Goal: Book appointment/travel/reservation

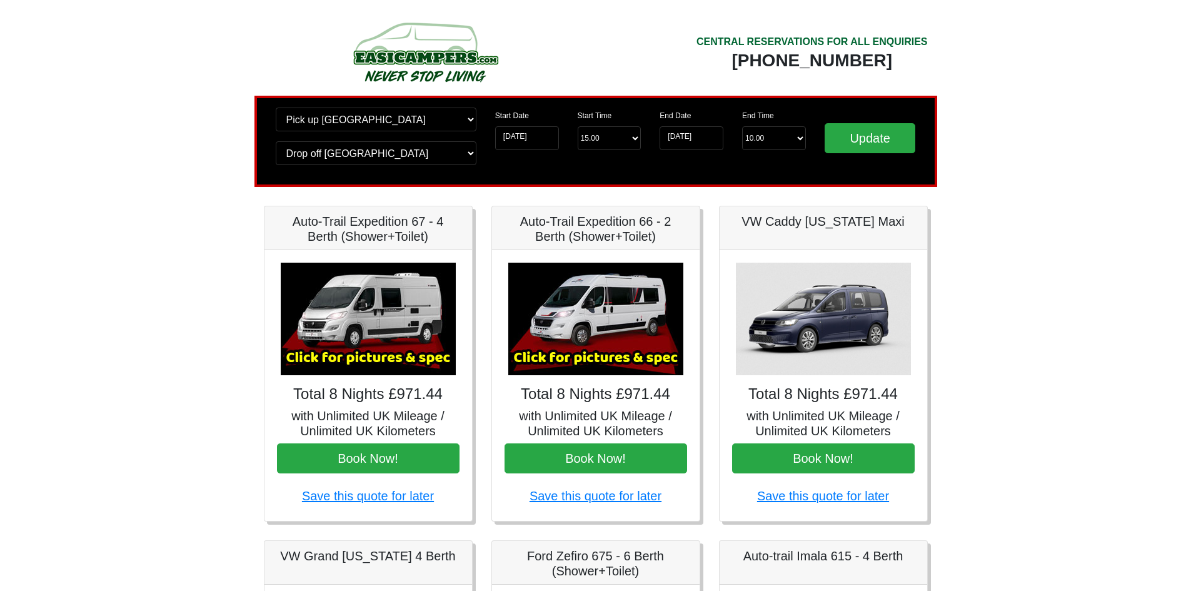
click at [354, 356] on img at bounding box center [368, 319] width 175 height 113
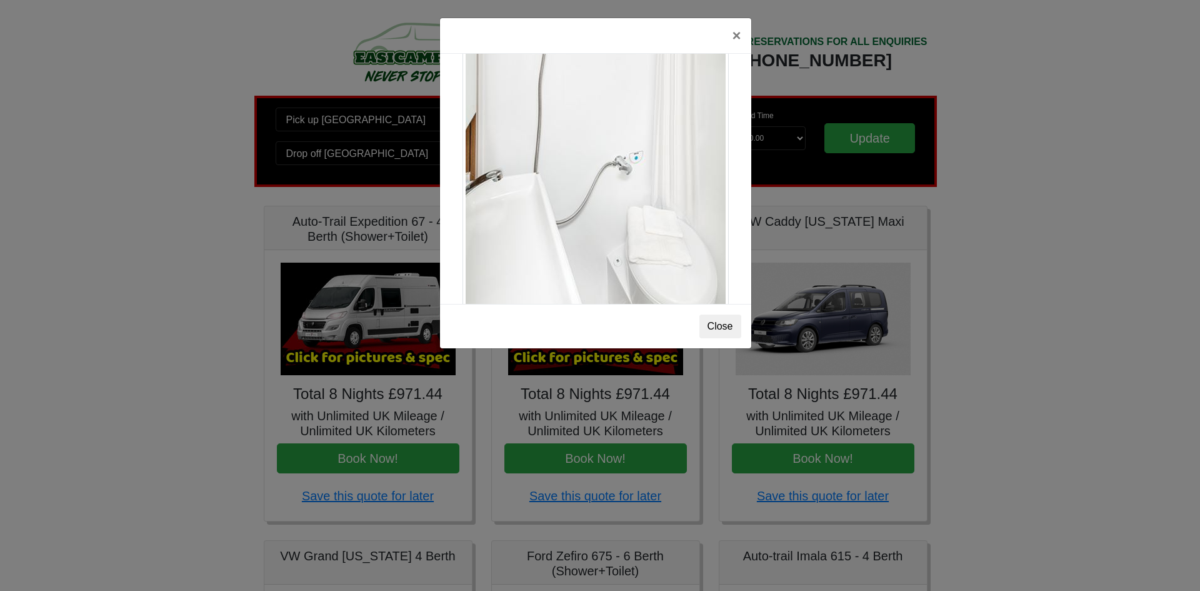
scroll to position [1692, 0]
click at [1190, 217] on div "× Auto-trail Tribute 669 Spec TECHNICAL DATA Engine: Fiat Ducato 115bhp, 2 litr…" at bounding box center [600, 295] width 1200 height 591
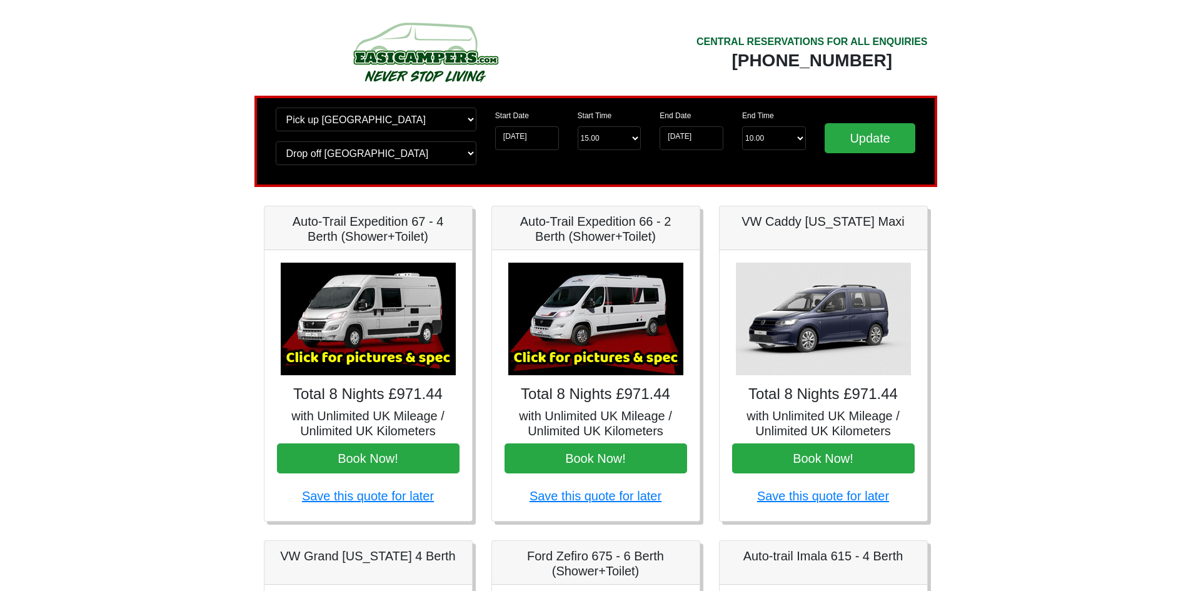
click at [613, 318] on img at bounding box center [595, 319] width 175 height 113
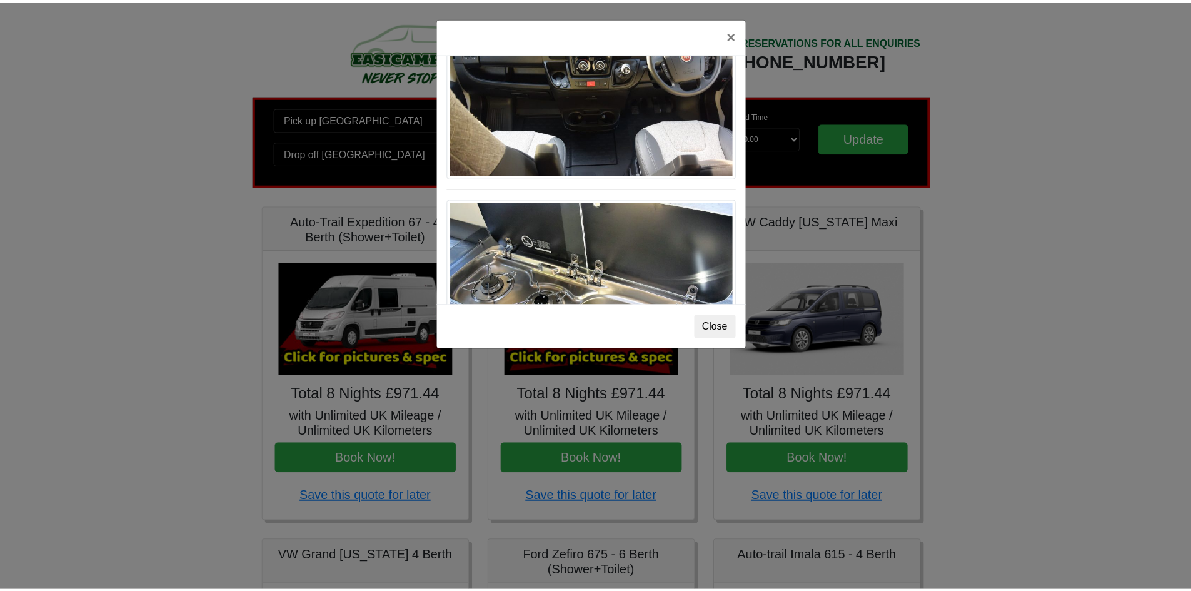
scroll to position [1300, 0]
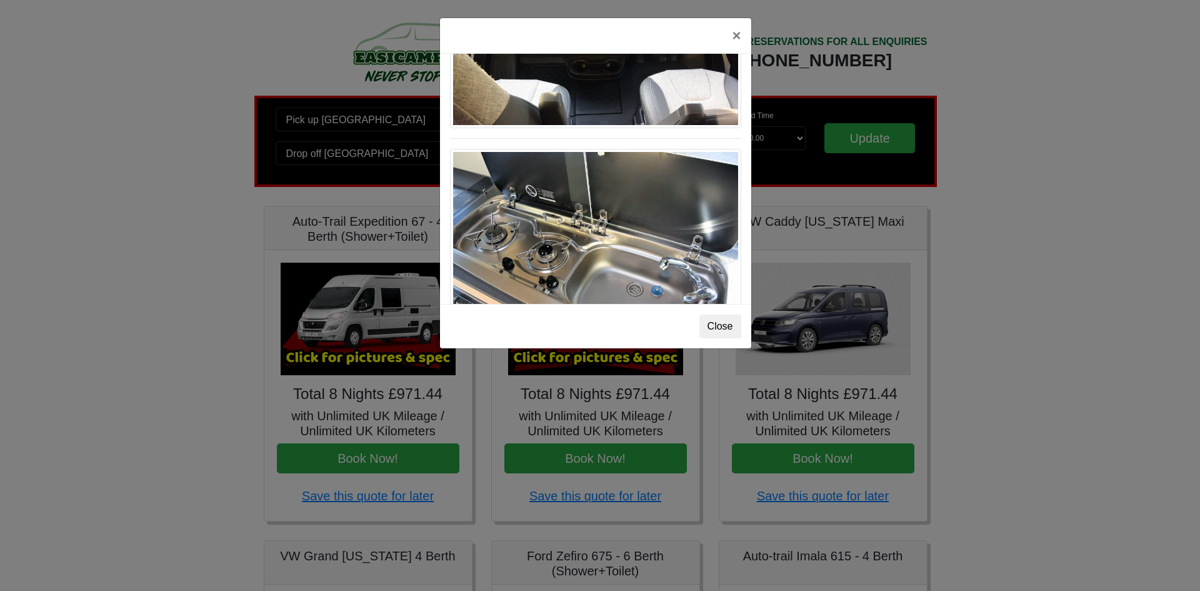
click at [1083, 256] on div "× Fiat [PERSON_NAME] L 2 Spec TECHNICAL DATA Engine: Fiat Ducato 115bhp, 2 litr…" at bounding box center [600, 295] width 1200 height 591
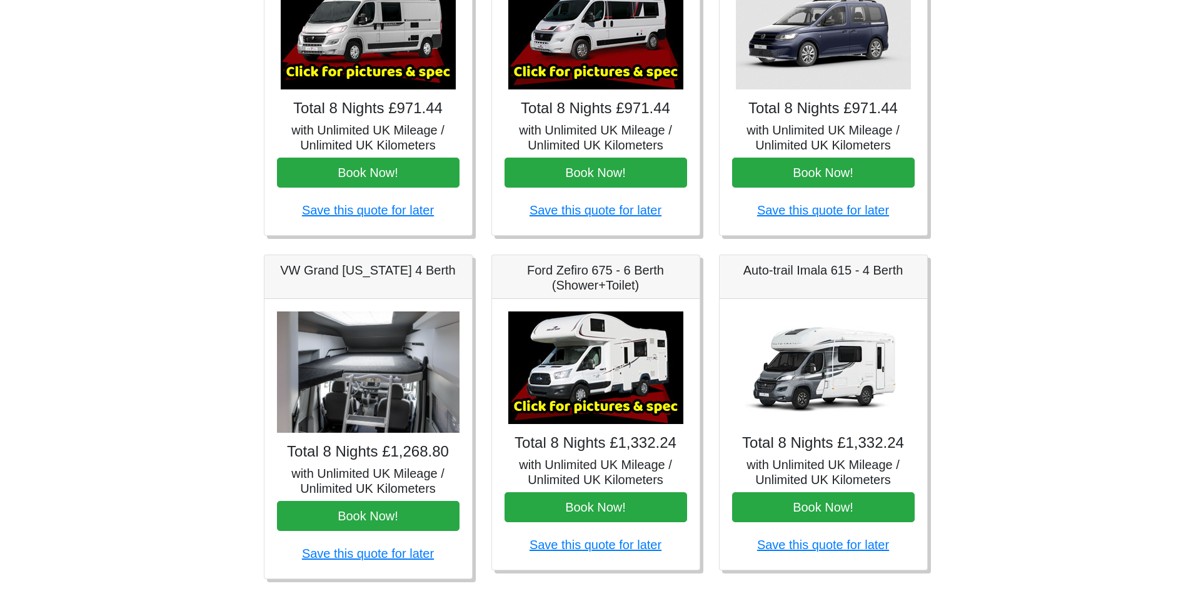
scroll to position [323, 0]
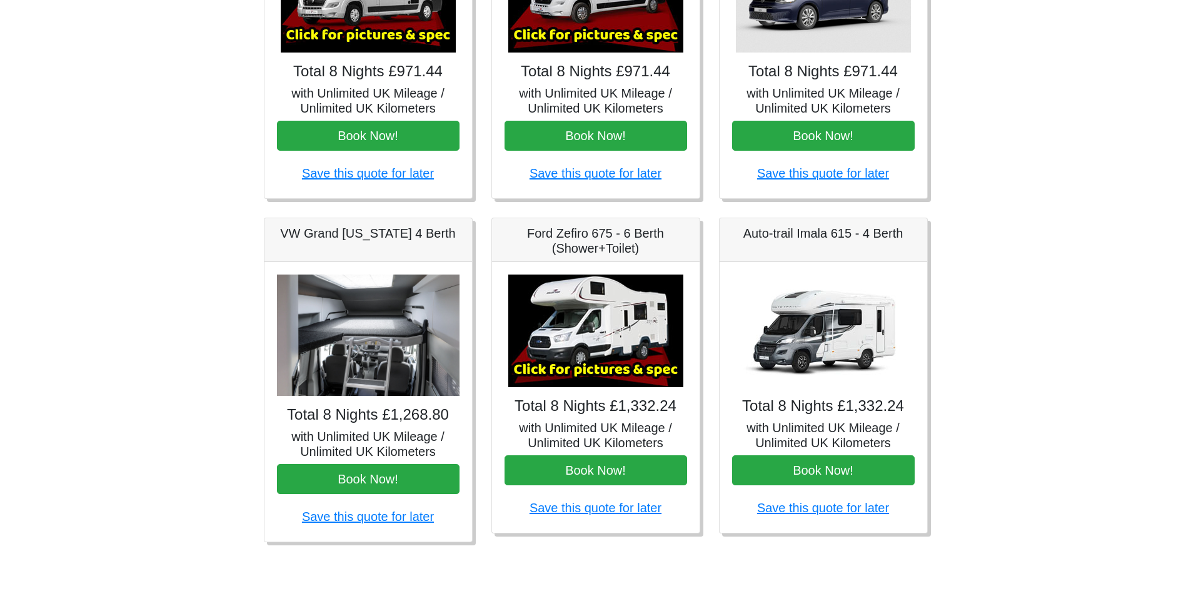
click at [828, 348] on img at bounding box center [823, 330] width 175 height 113
click at [811, 321] on img at bounding box center [823, 330] width 175 height 113
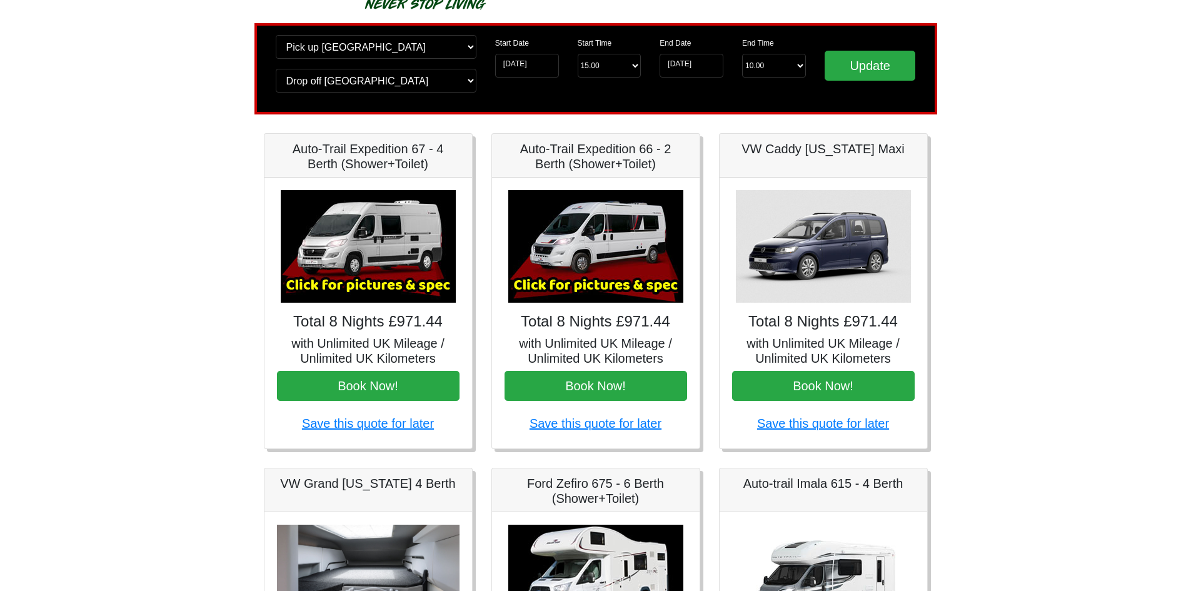
scroll to position [0, 0]
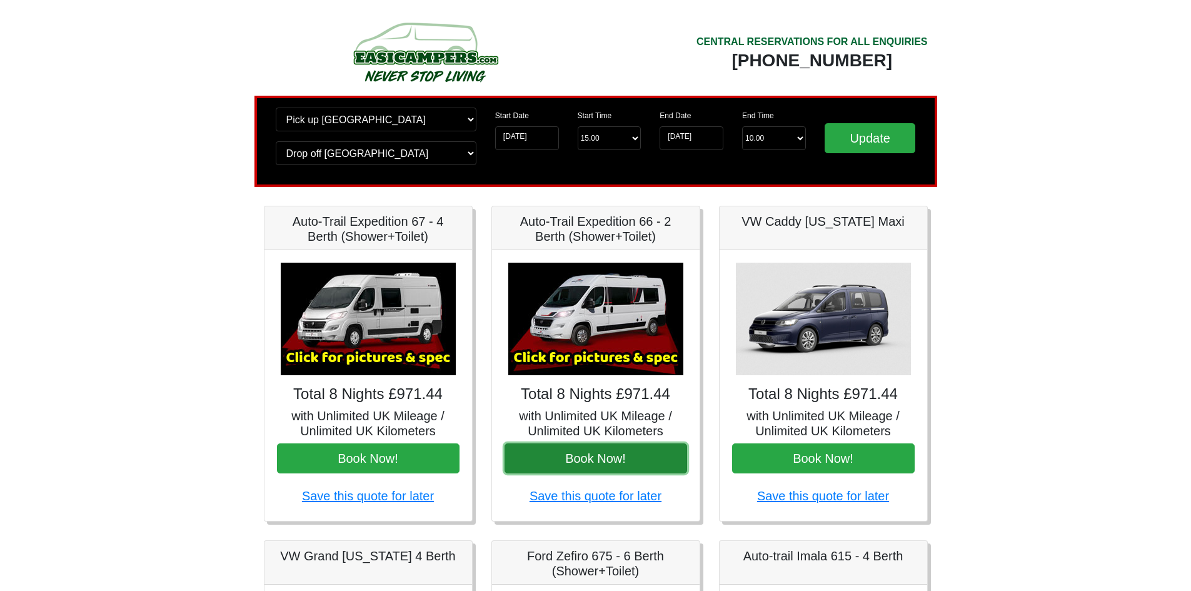
click at [596, 457] on button "Book Now!" at bounding box center [595, 458] width 183 height 30
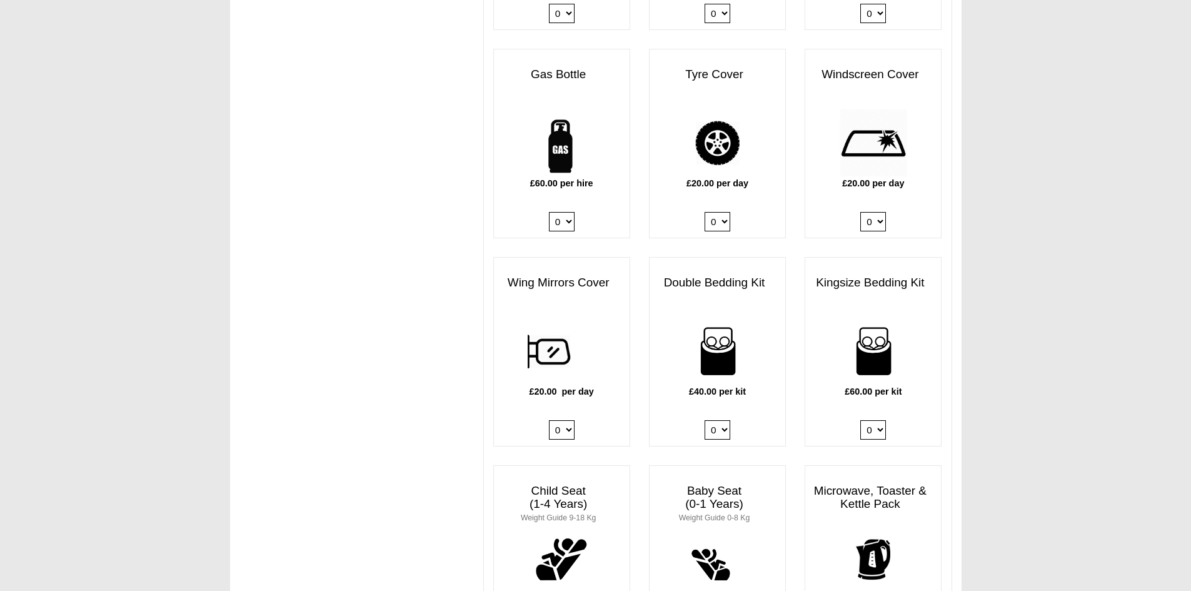
scroll to position [875, 0]
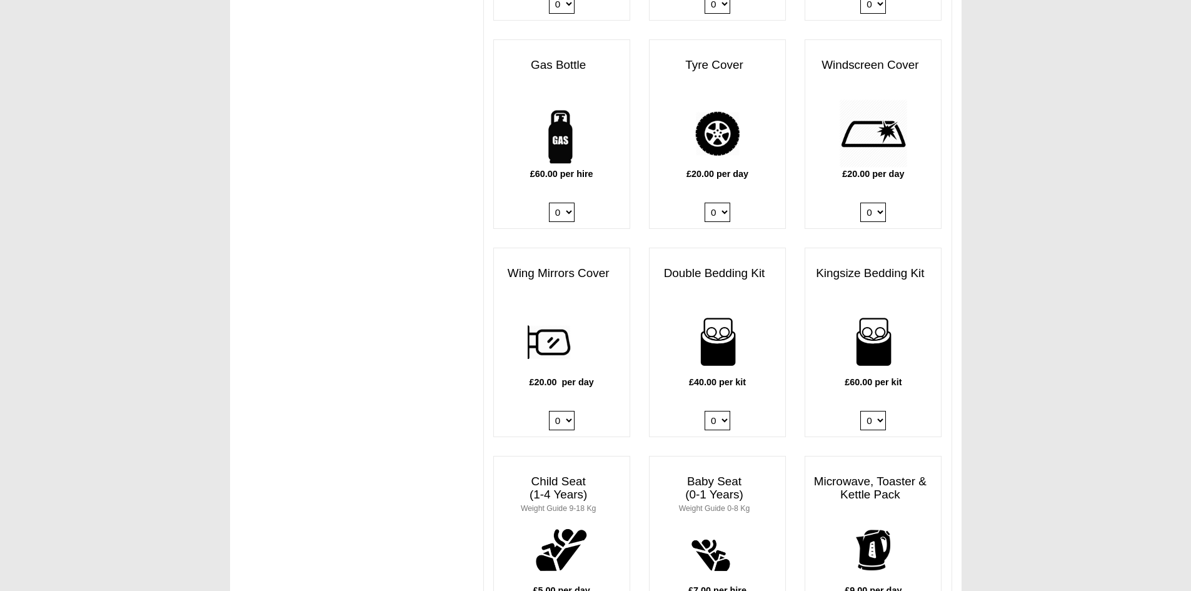
click at [723, 411] on select "0 1 2 3 4" at bounding box center [718, 420] width 26 height 19
select select "Double Bedding Kit x QTY 1 @ 40.00 GBP per kit."
click at [705, 411] on select "0 1 2 3 4" at bounding box center [718, 420] width 26 height 19
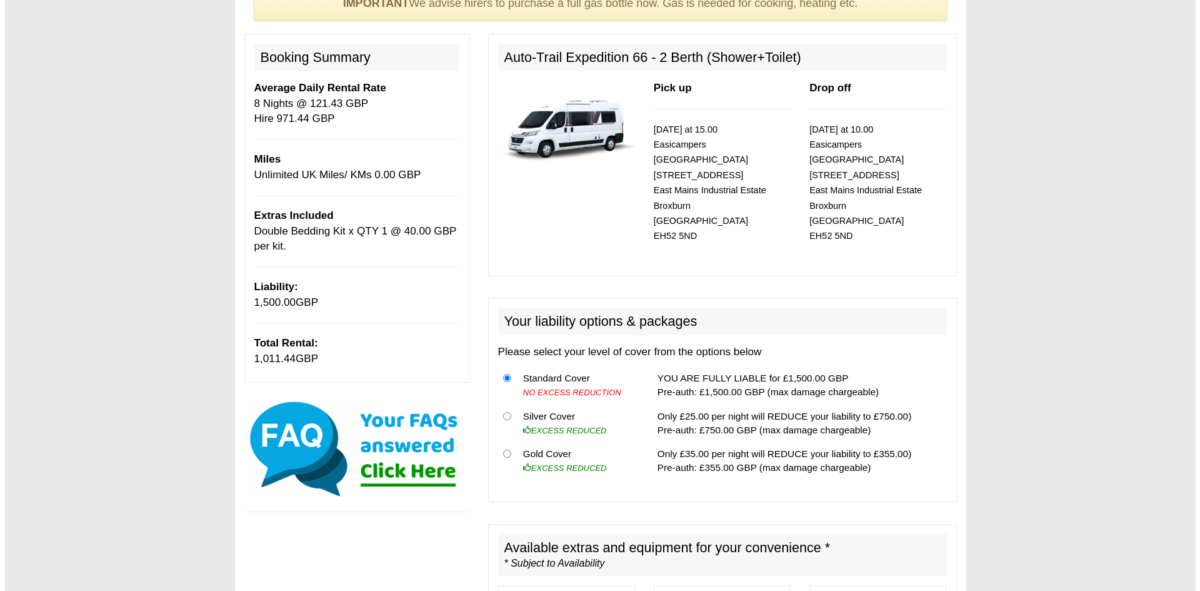
scroll to position [250, 0]
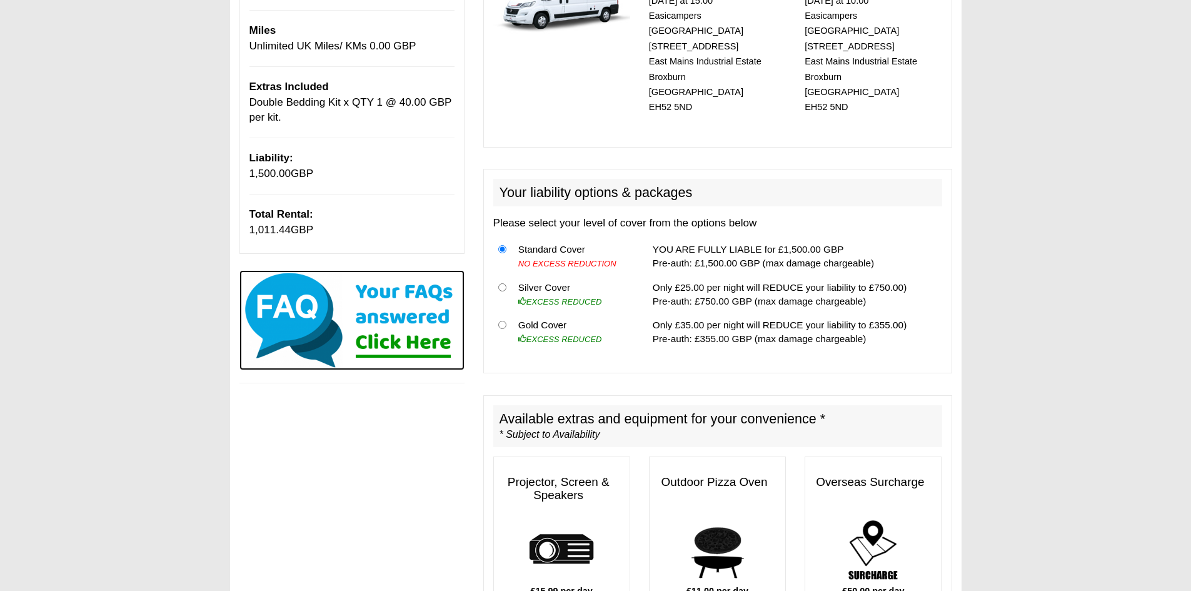
click at [311, 314] on img at bounding box center [351, 320] width 225 height 100
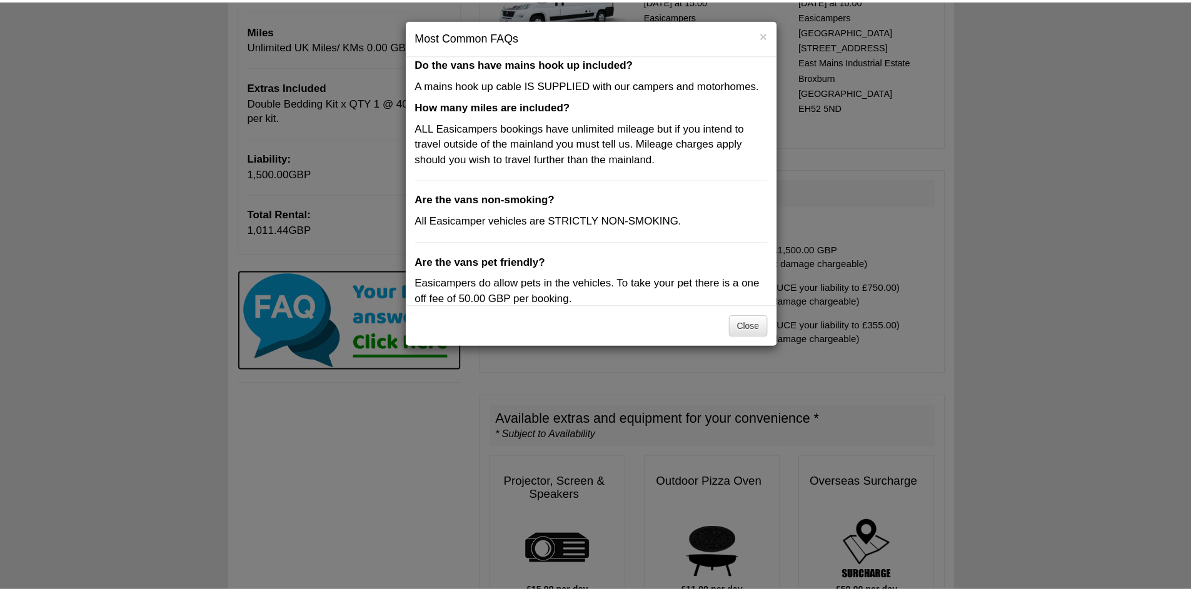
scroll to position [365, 0]
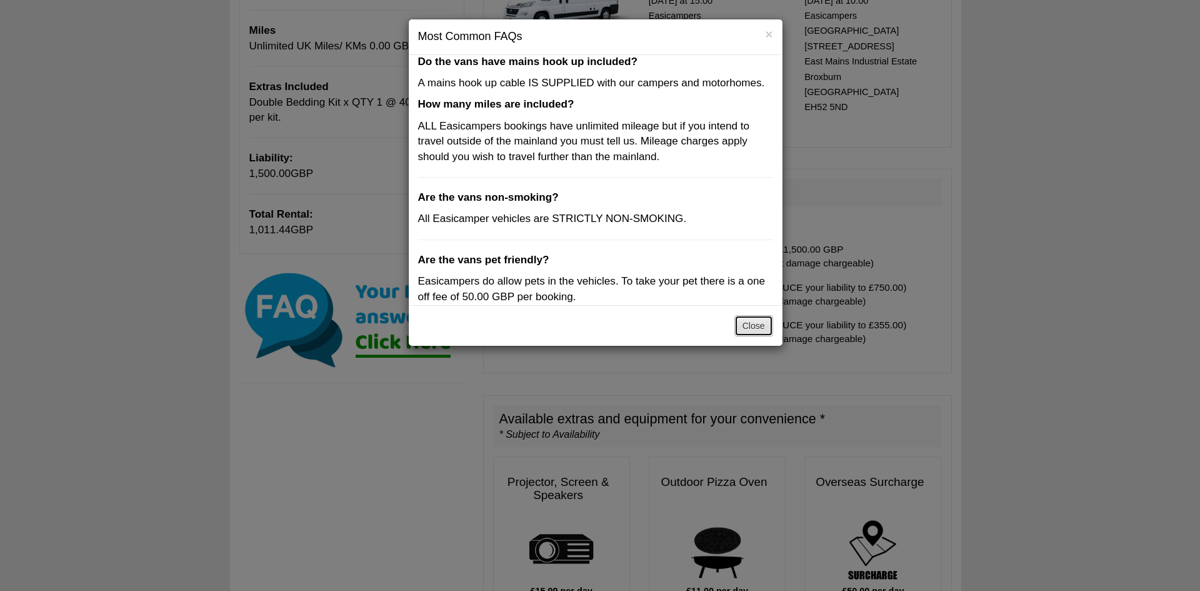
click at [754, 327] on button "Close" at bounding box center [754, 325] width 39 height 21
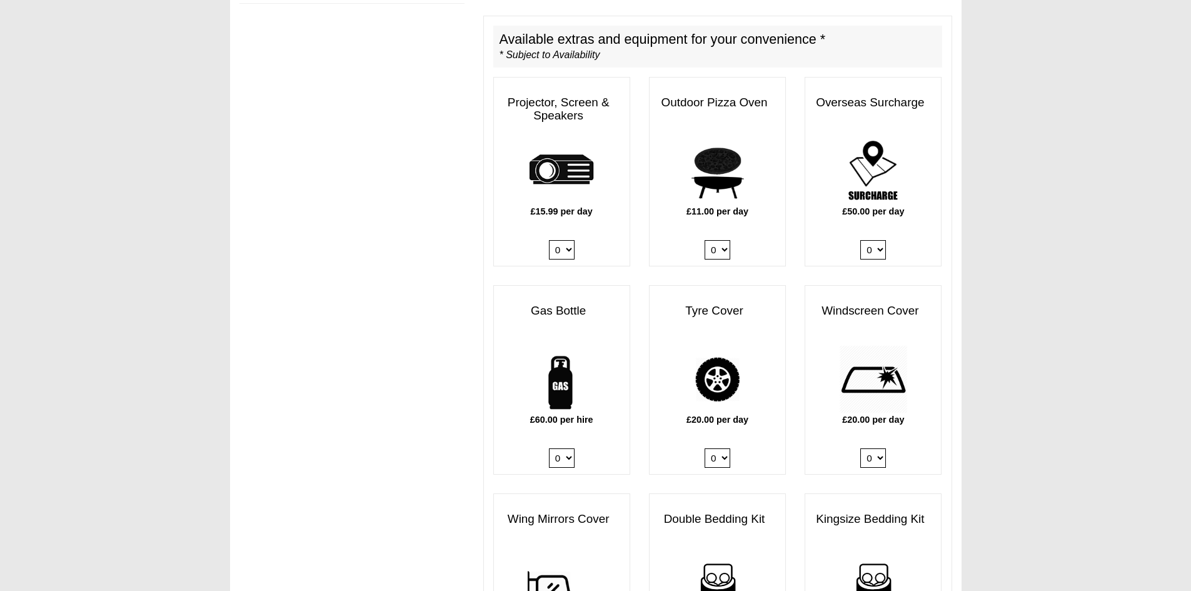
scroll to position [625, 0]
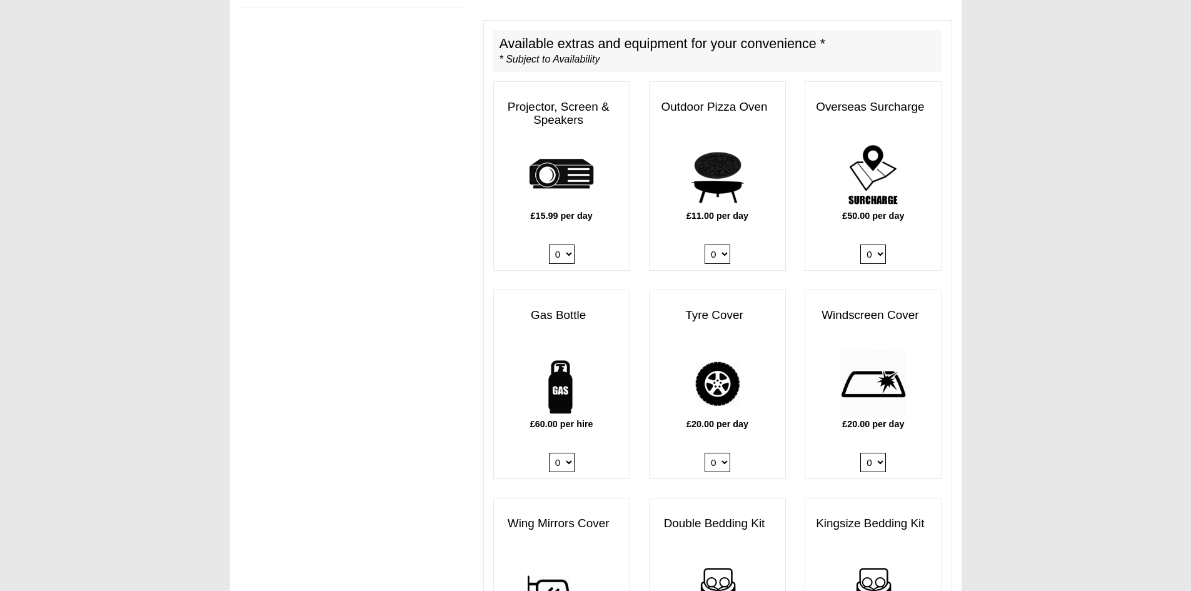
click at [569, 453] on select "0 1" at bounding box center [562, 462] width 26 height 19
select select "Gas Bottle x QTY 1 @ 60.00 GBP per hire."
click at [549, 453] on select "0 1" at bounding box center [562, 462] width 26 height 19
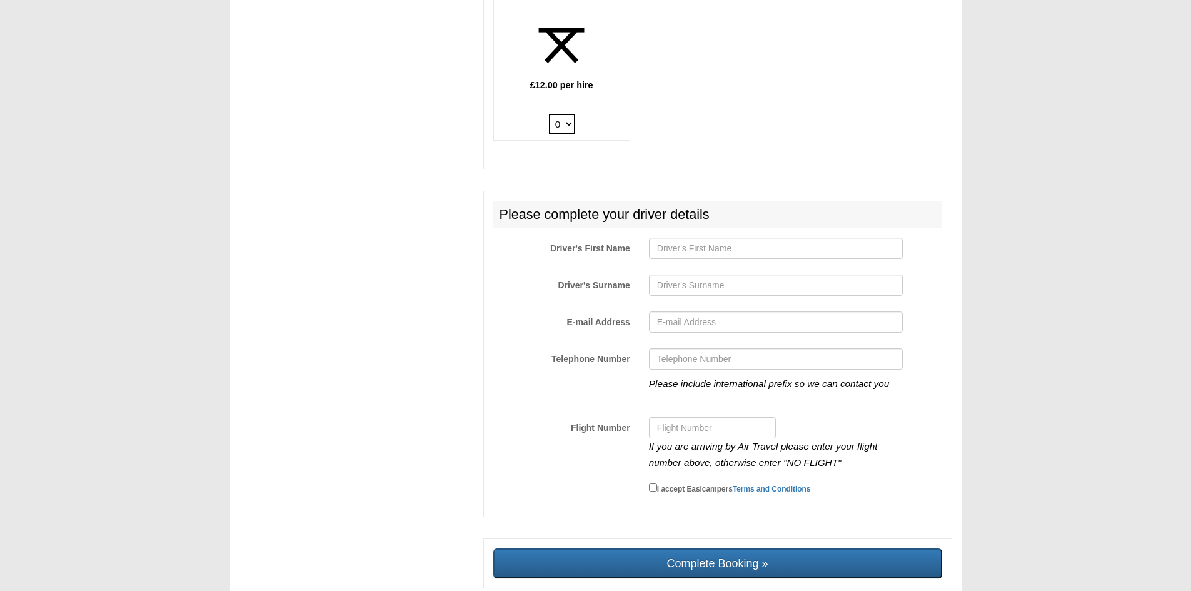
scroll to position [2061, 0]
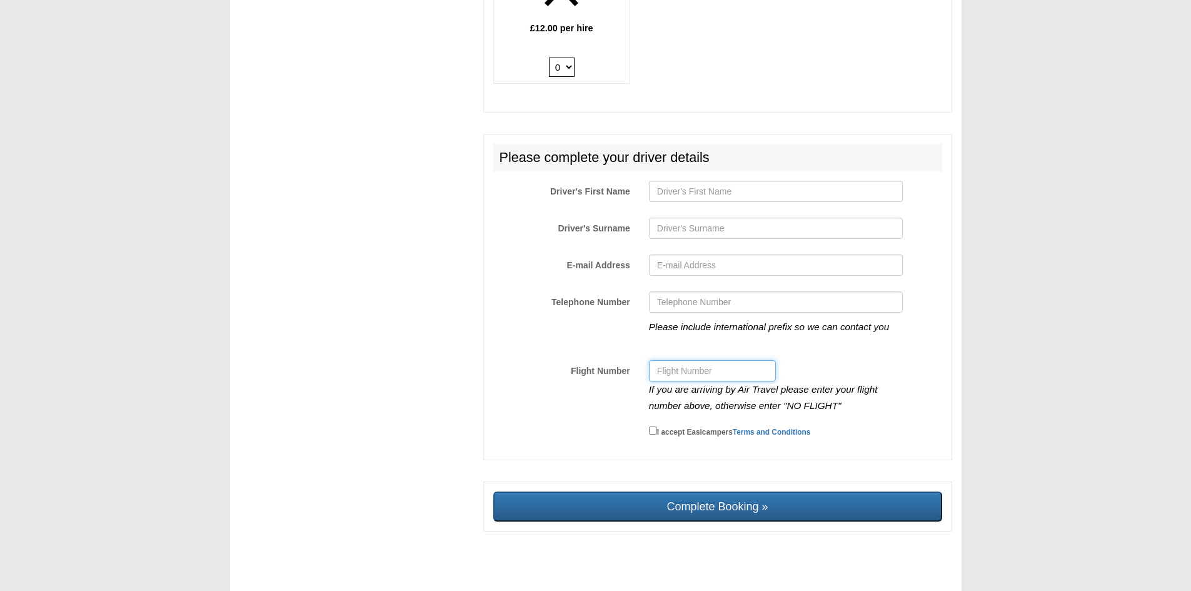
click at [701, 363] on input "Flight Number" at bounding box center [712, 370] width 127 height 21
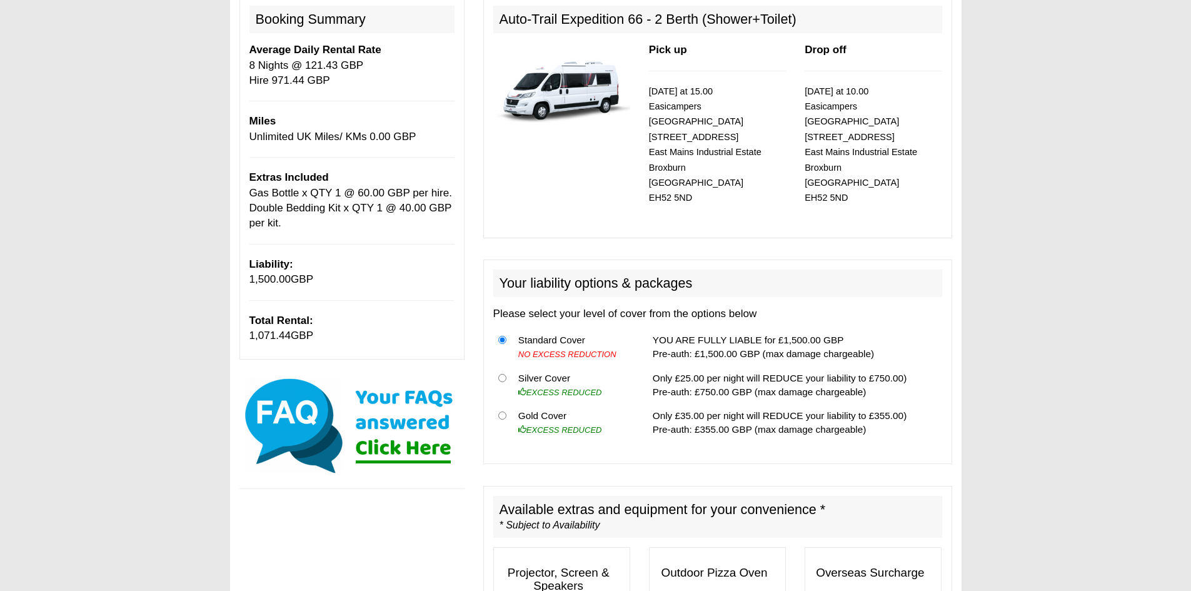
scroll to position [0, 0]
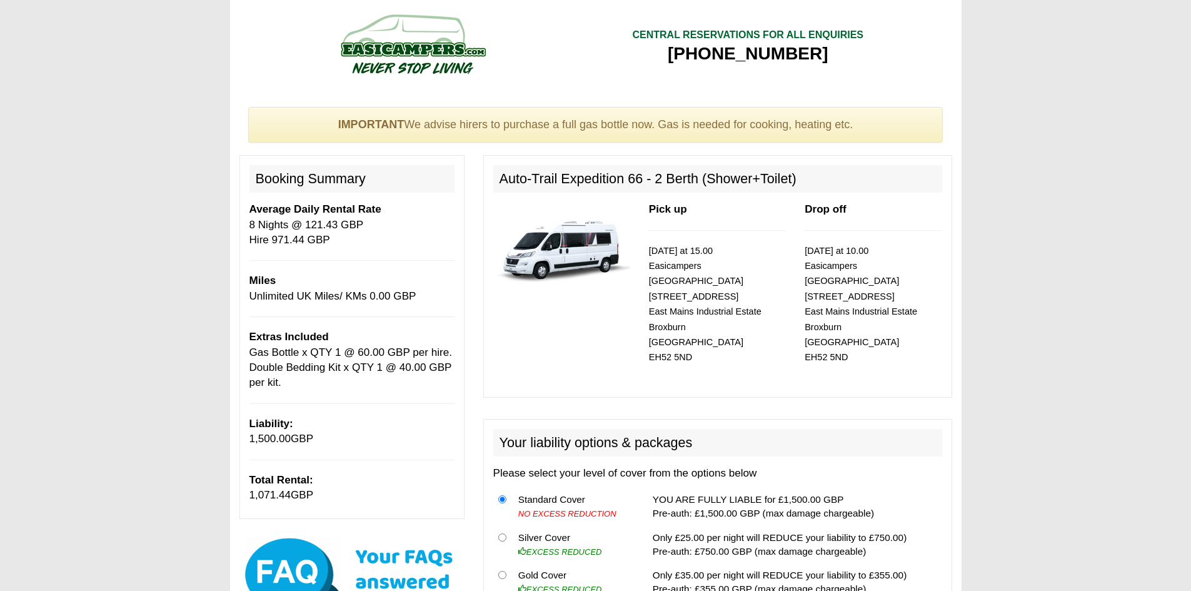
click at [573, 249] on img at bounding box center [561, 246] width 137 height 88
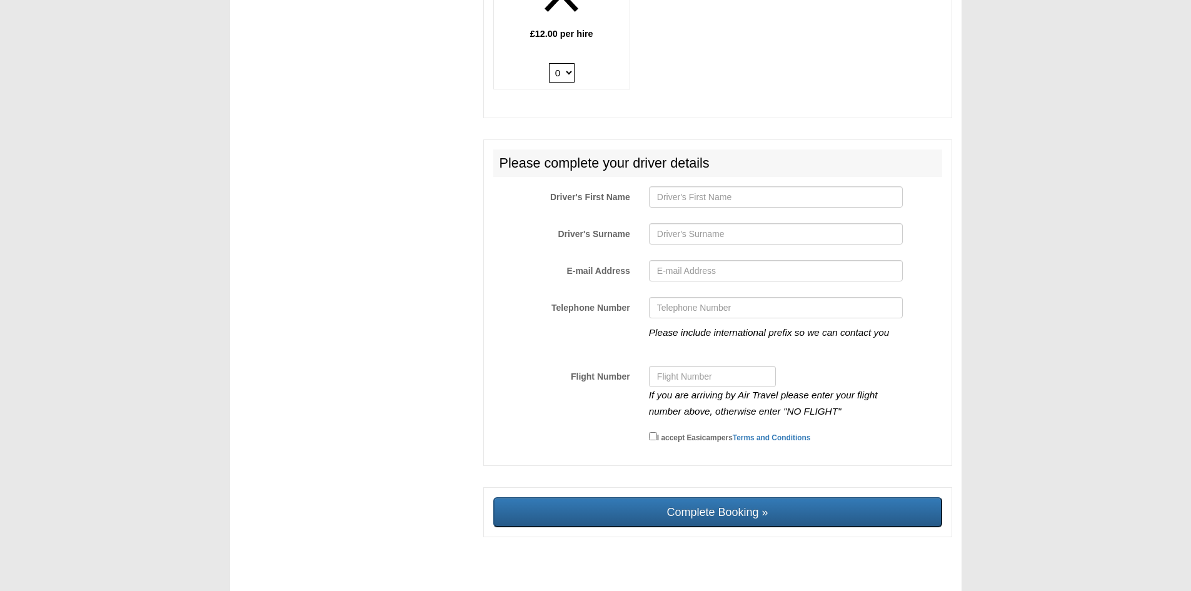
scroll to position [2061, 0]
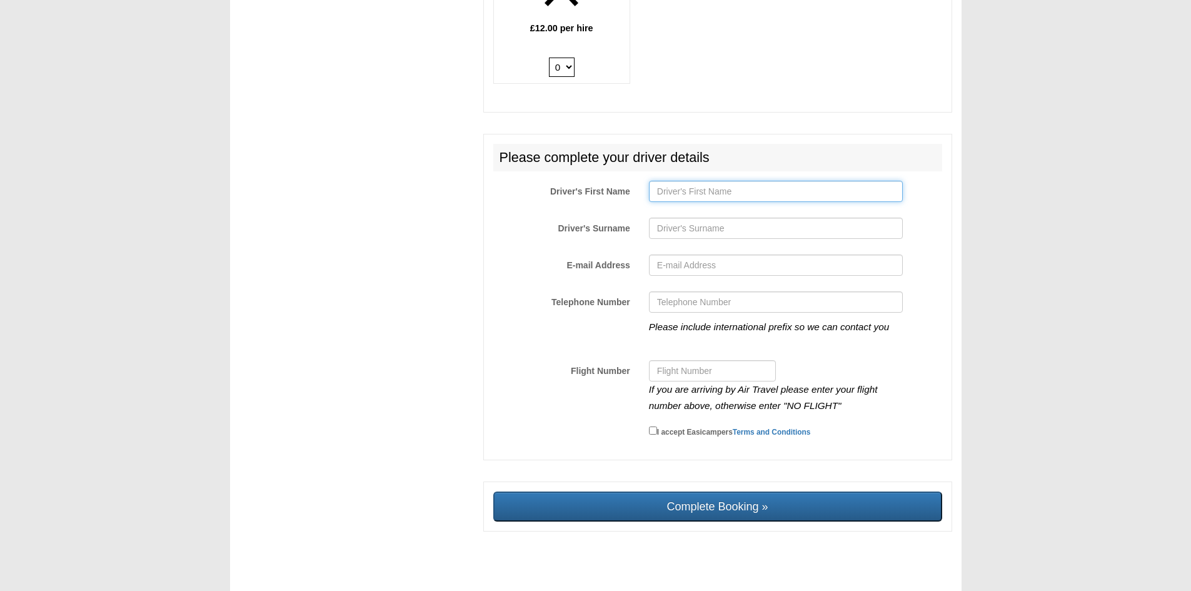
click at [718, 184] on input "Driver's First Name" at bounding box center [776, 191] width 254 height 21
type input "Clayton"
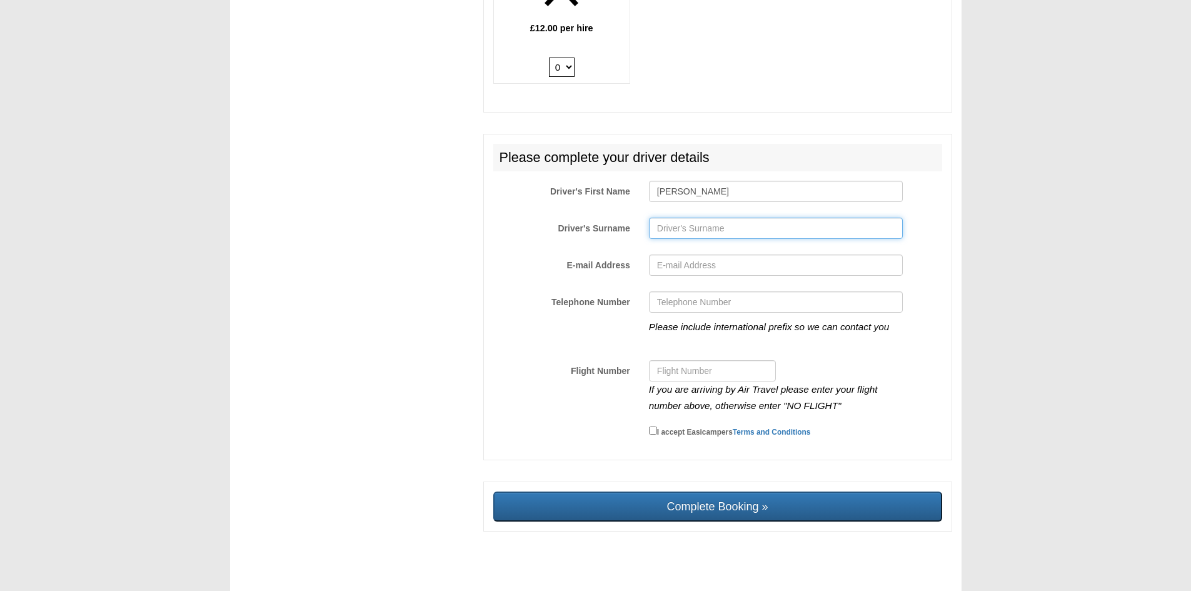
type input "Cottrell"
type input "Claytoncottrell@yahoo.com"
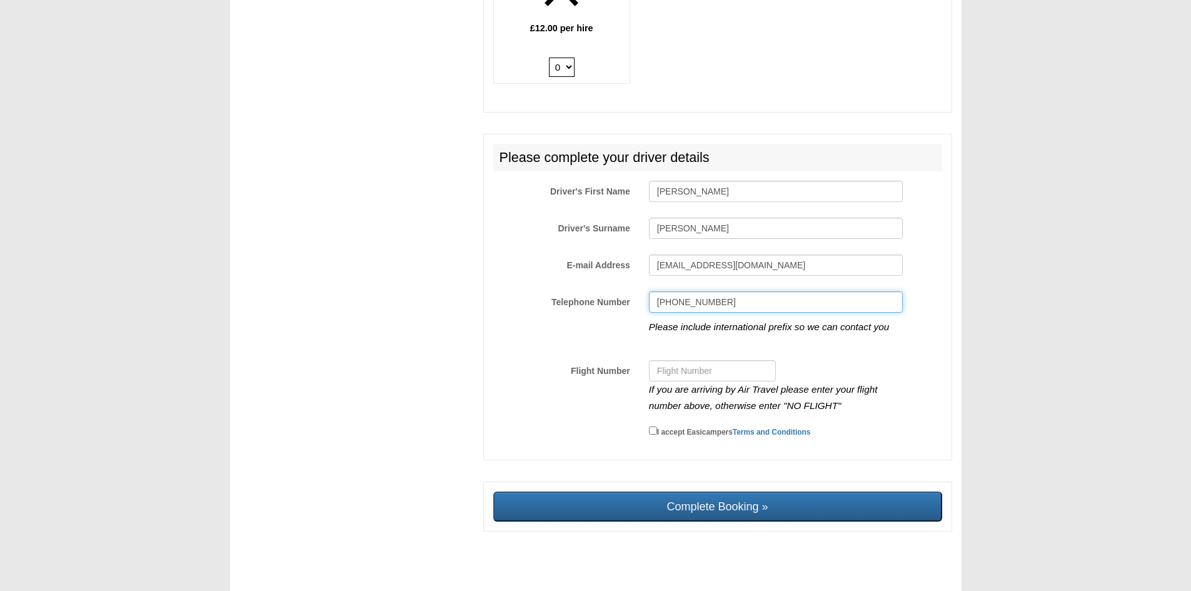
click at [673, 291] on input "+447926154261" at bounding box center [776, 301] width 254 height 21
type input "07926154261"
click at [705, 360] on input "Flight Number" at bounding box center [712, 370] width 127 height 21
type input "no flight"
click at [651, 426] on input "I accept Easicampers Terms and Conditions" at bounding box center [653, 430] width 8 height 8
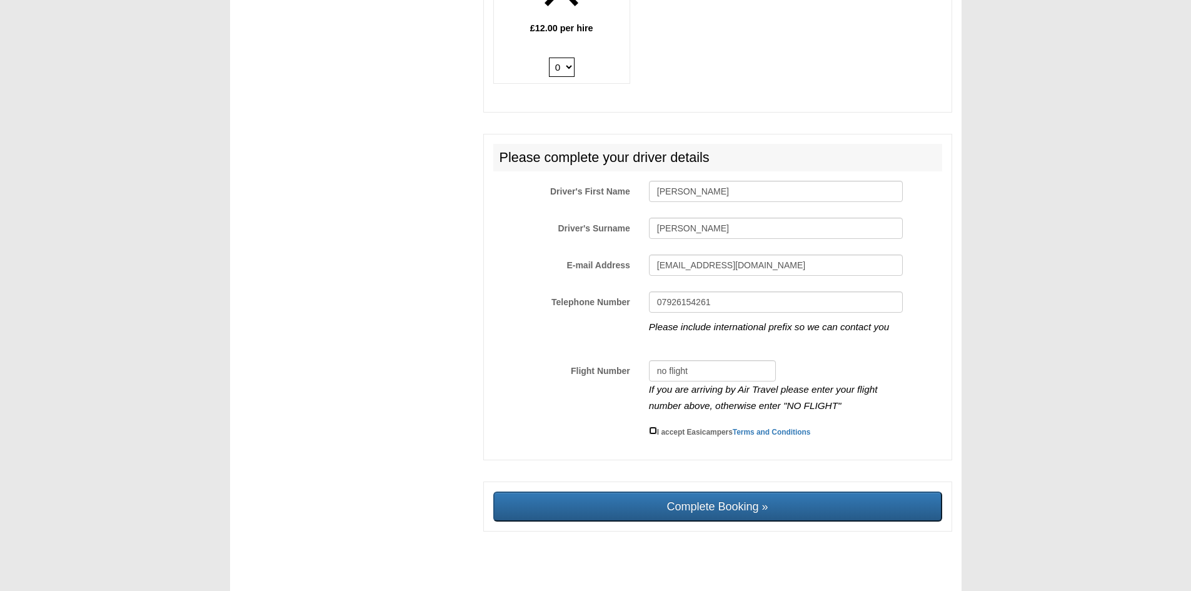
checkbox input "true"
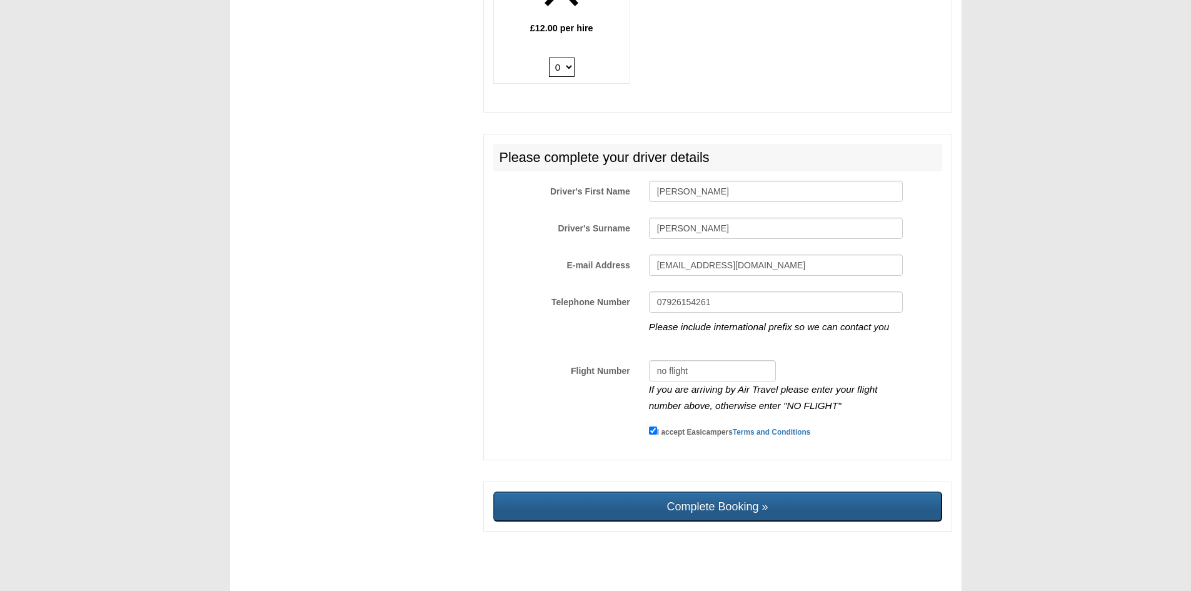
click at [745, 498] on input "Complete Booking »" at bounding box center [717, 506] width 449 height 30
type input "Sending, please wait..."
